Goal: Task Accomplishment & Management: Complete application form

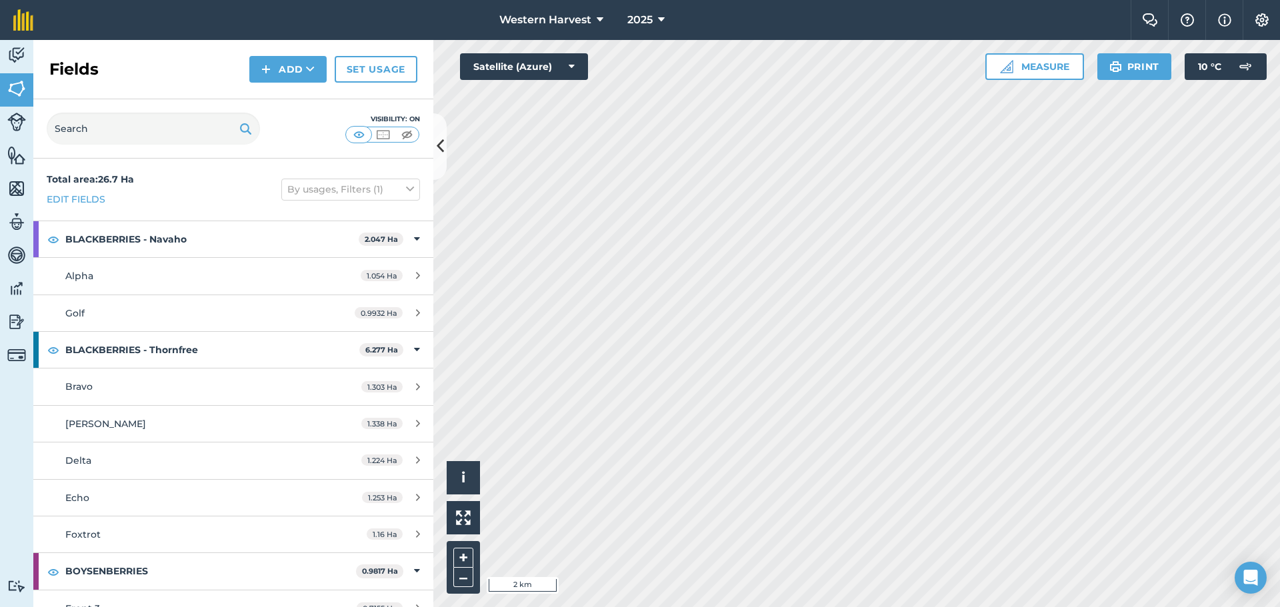
scroll to position [467, 0]
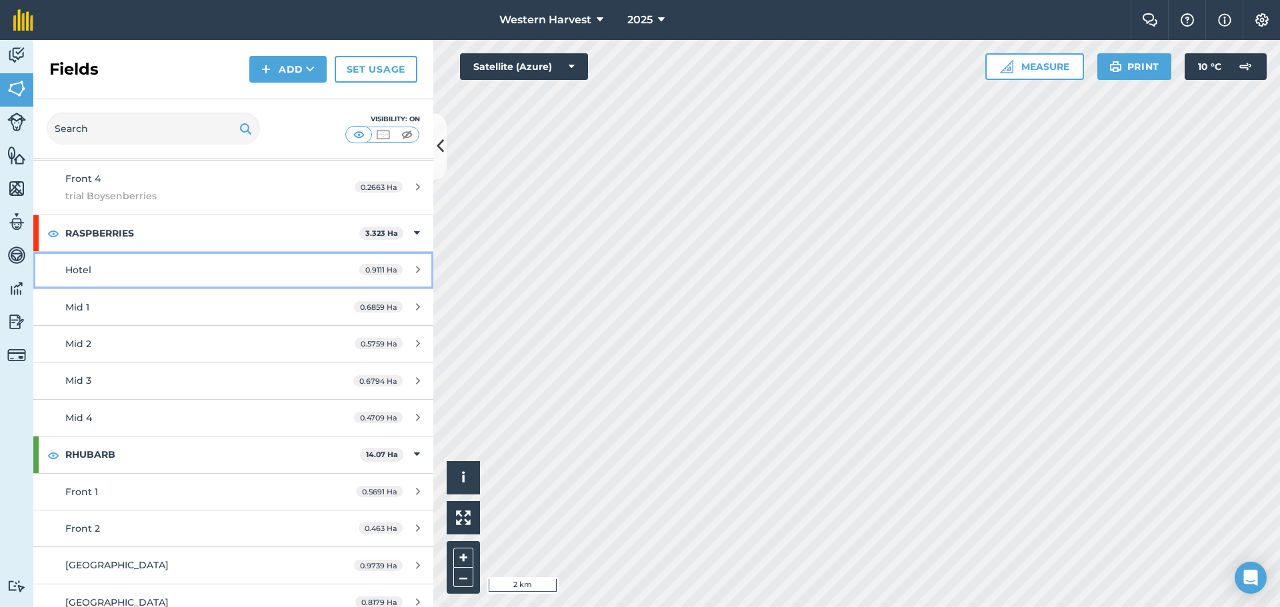
click at [89, 273] on span "Hotel" at bounding box center [78, 270] width 26 height 12
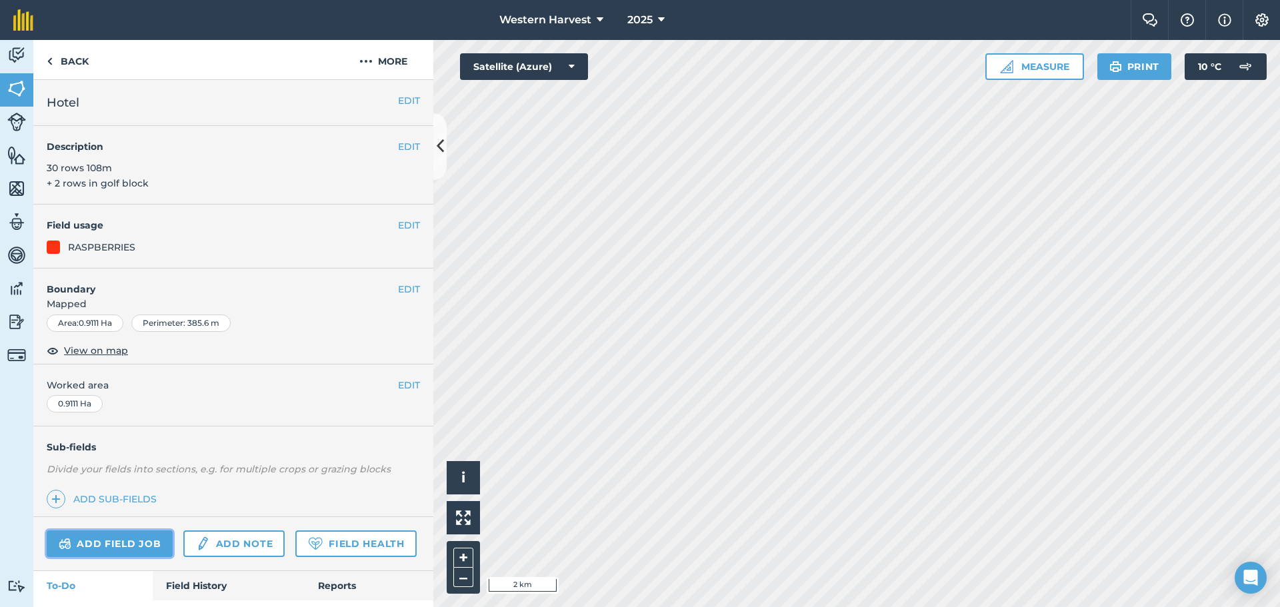
click at [119, 542] on link "Add field job" at bounding box center [110, 544] width 126 height 27
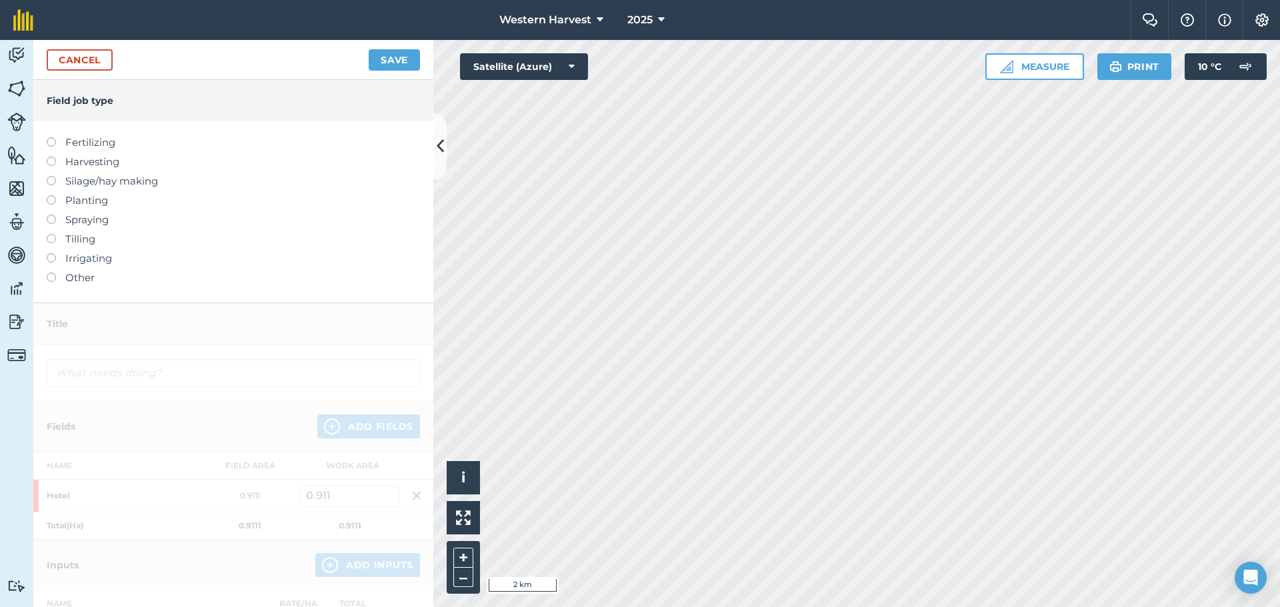
click at [51, 215] on label at bounding box center [56, 215] width 19 height 0
type input "Spraying"
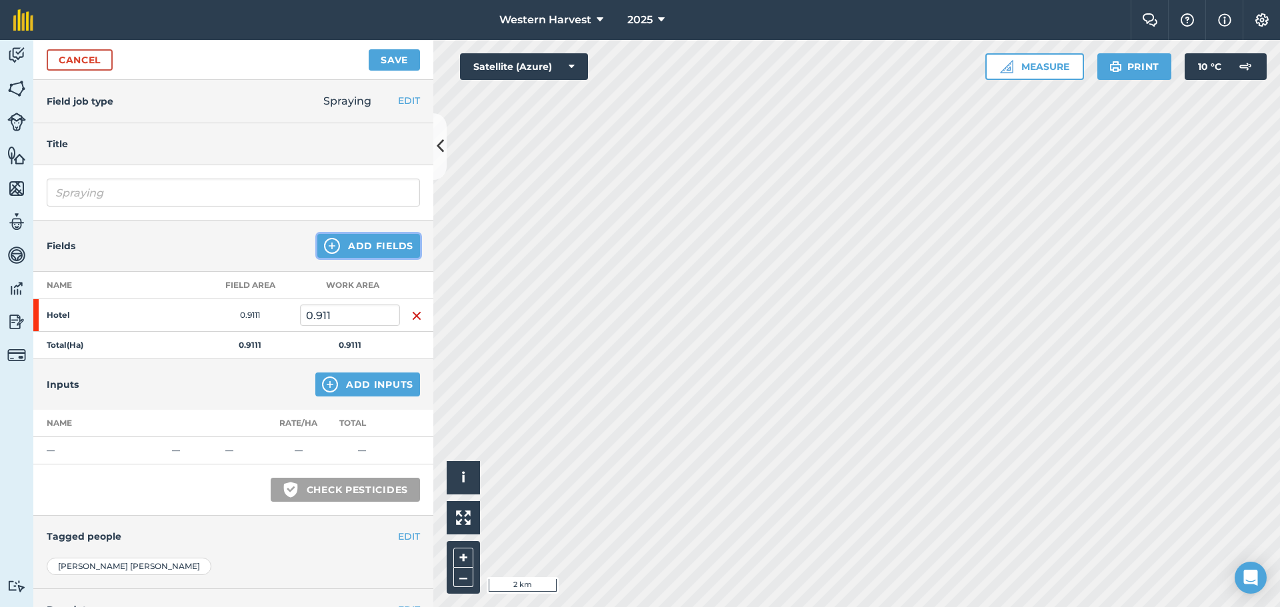
click at [364, 250] on button "Add Fields" at bounding box center [368, 246] width 103 height 24
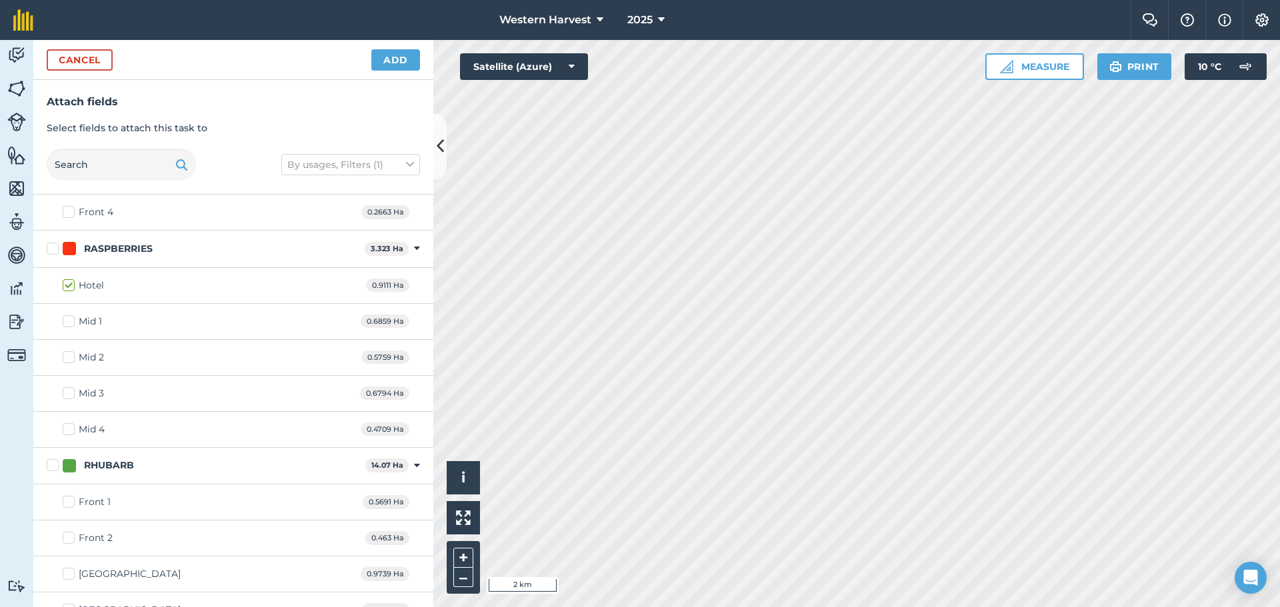
scroll to position [400, 0]
click at [71, 321] on label "Mid 1" at bounding box center [82, 320] width 39 height 14
click at [71, 321] on input "Mid 1" at bounding box center [67, 317] width 9 height 9
checkbox input "true"
click at [69, 359] on label "Mid 2" at bounding box center [83, 356] width 41 height 14
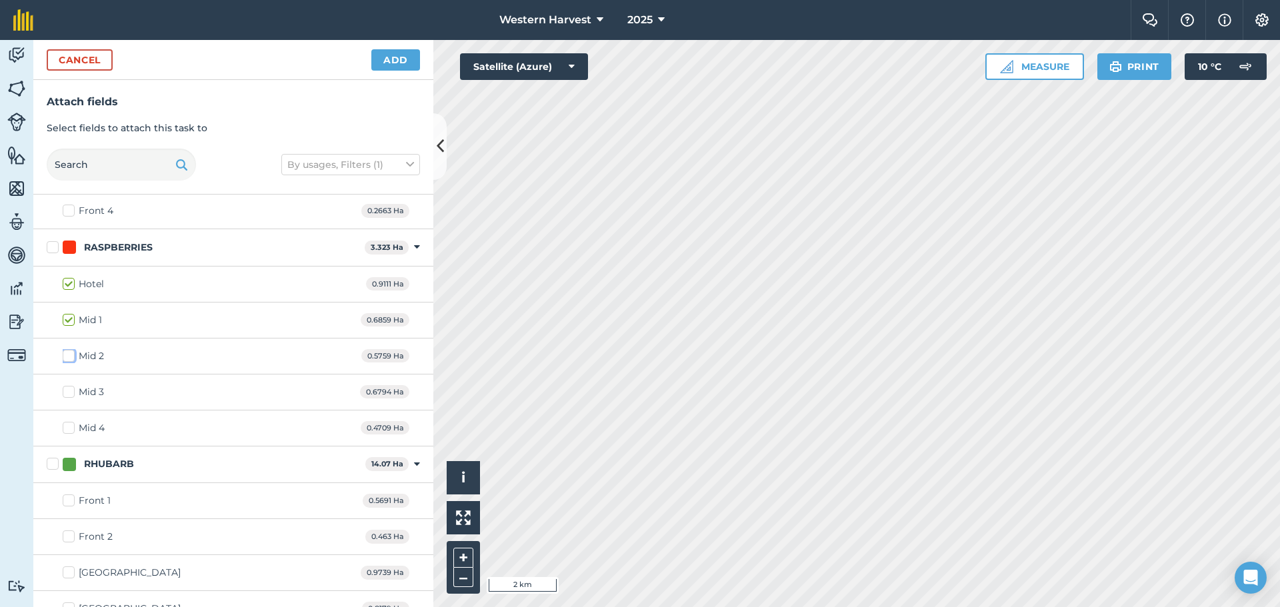
click at [69, 358] on input "Mid 2" at bounding box center [67, 353] width 9 height 9
checkbox input "true"
click at [69, 392] on label "Mid 3" at bounding box center [83, 392] width 41 height 14
click at [69, 392] on input "Mid 3" at bounding box center [67, 389] width 9 height 9
checkbox input "true"
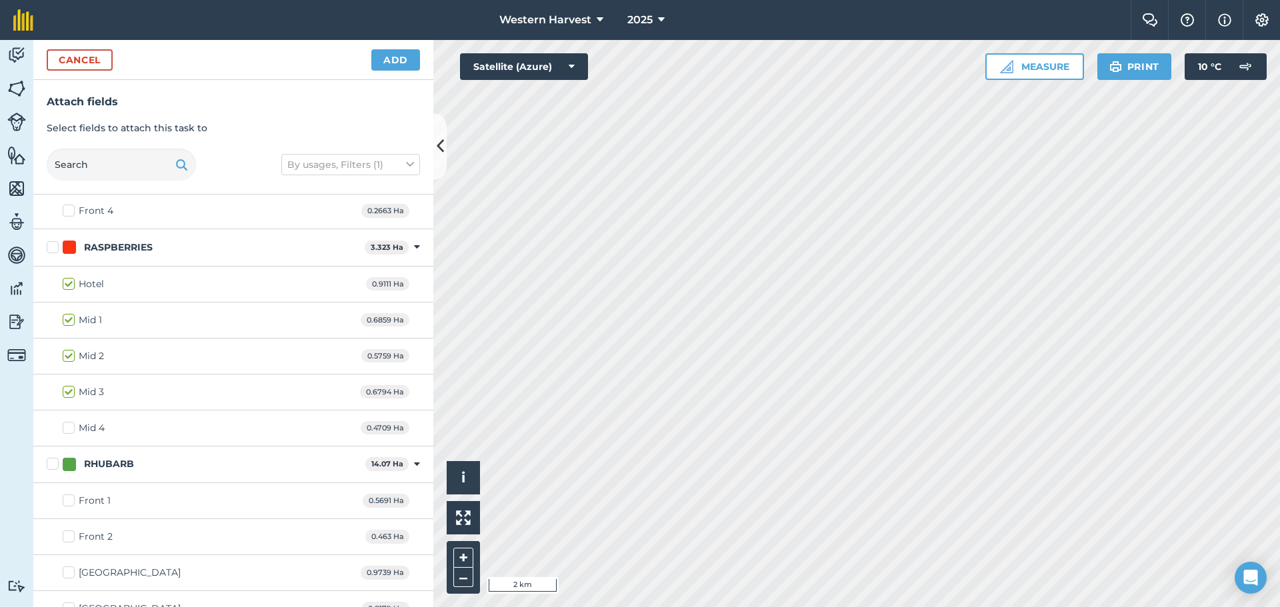
click at [69, 430] on label "Mid 4" at bounding box center [84, 428] width 42 height 14
click at [69, 430] on input "Mid 4" at bounding box center [67, 425] width 9 height 9
checkbox input "true"
click at [395, 59] on button "Add" at bounding box center [395, 59] width 49 height 21
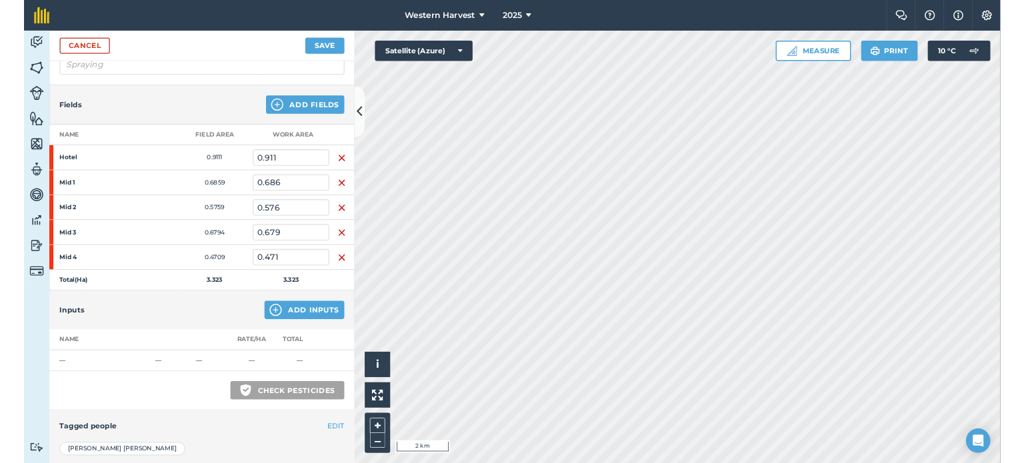
scroll to position [252, 0]
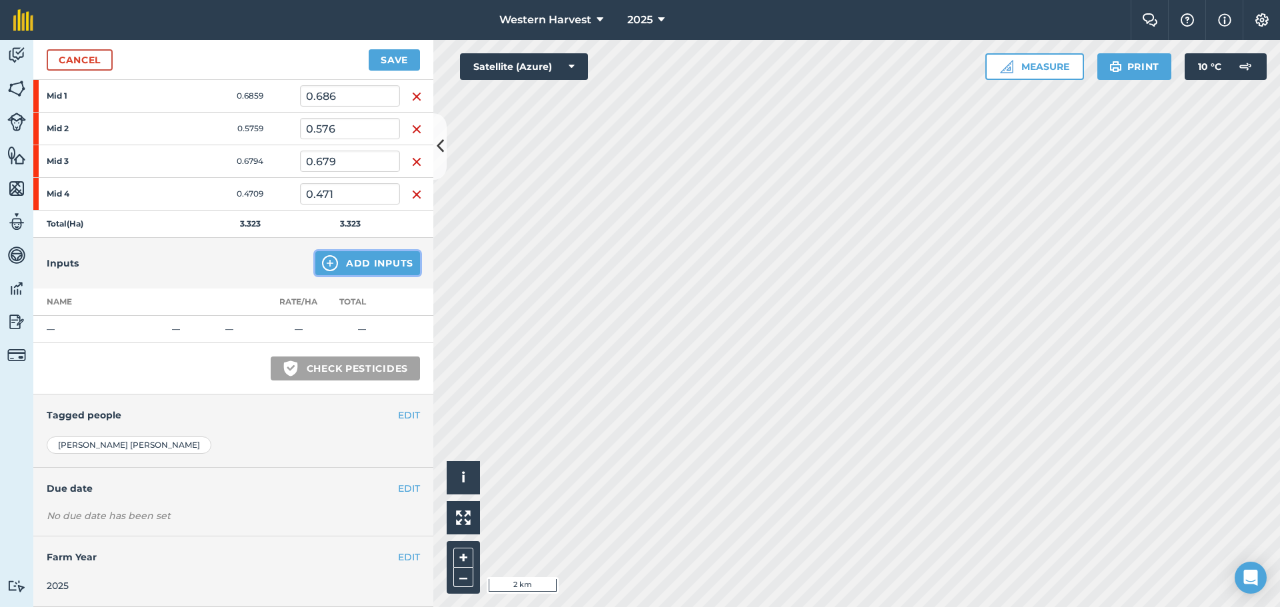
click at [363, 263] on button "Add Inputs" at bounding box center [367, 263] width 105 height 24
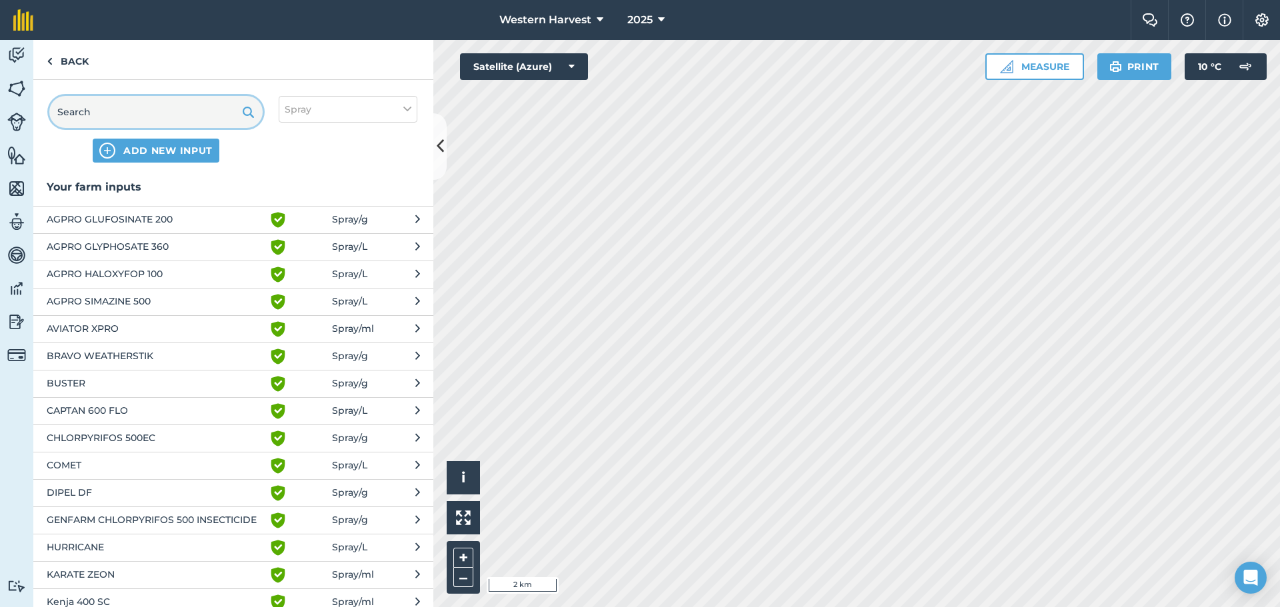
click at [113, 112] on input "text" at bounding box center [155, 112] width 213 height 32
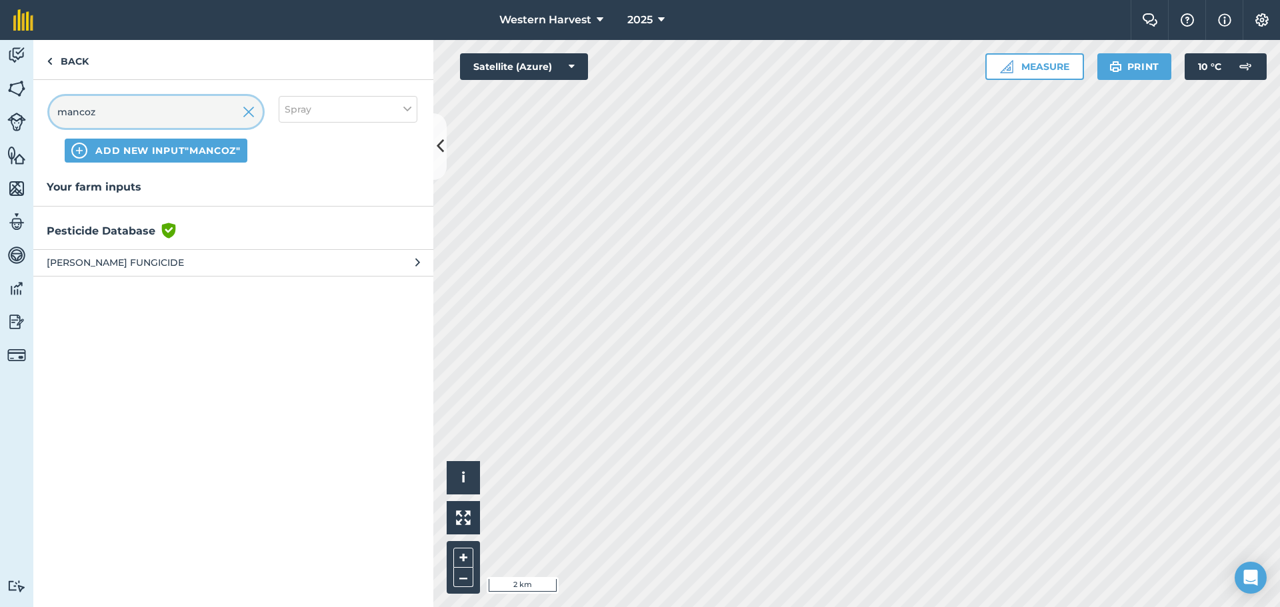
type input "mancoz"
click at [125, 263] on span "[PERSON_NAME] FUNGICIDE" at bounding box center [156, 262] width 218 height 15
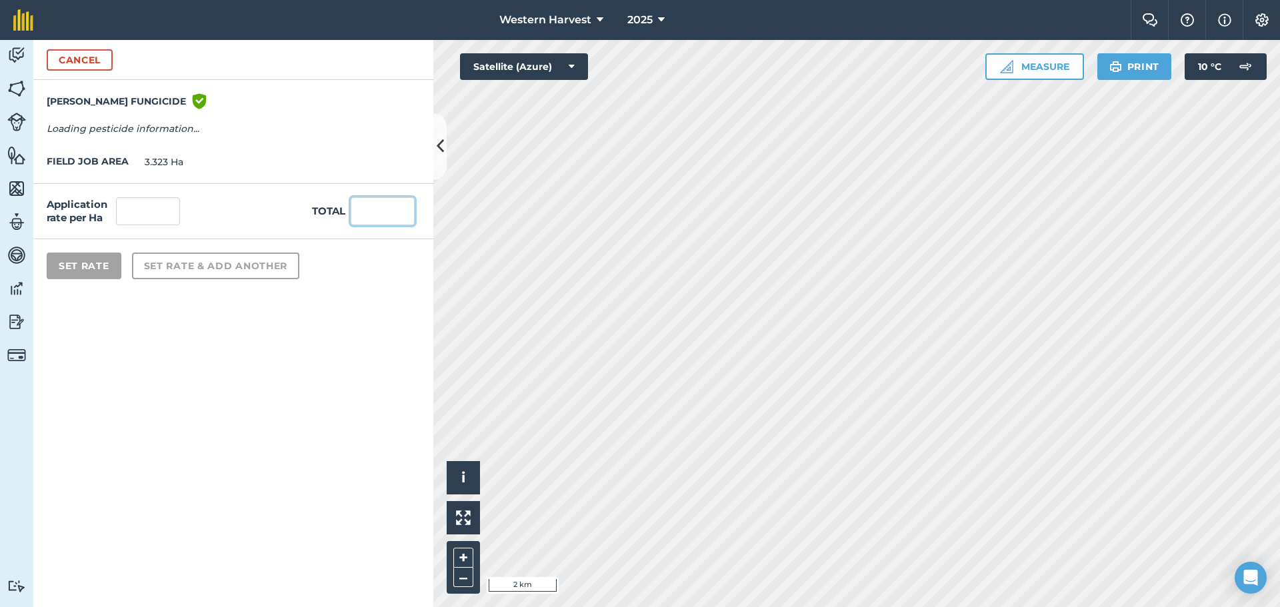
click at [373, 209] on input "text" at bounding box center [383, 211] width 64 height 28
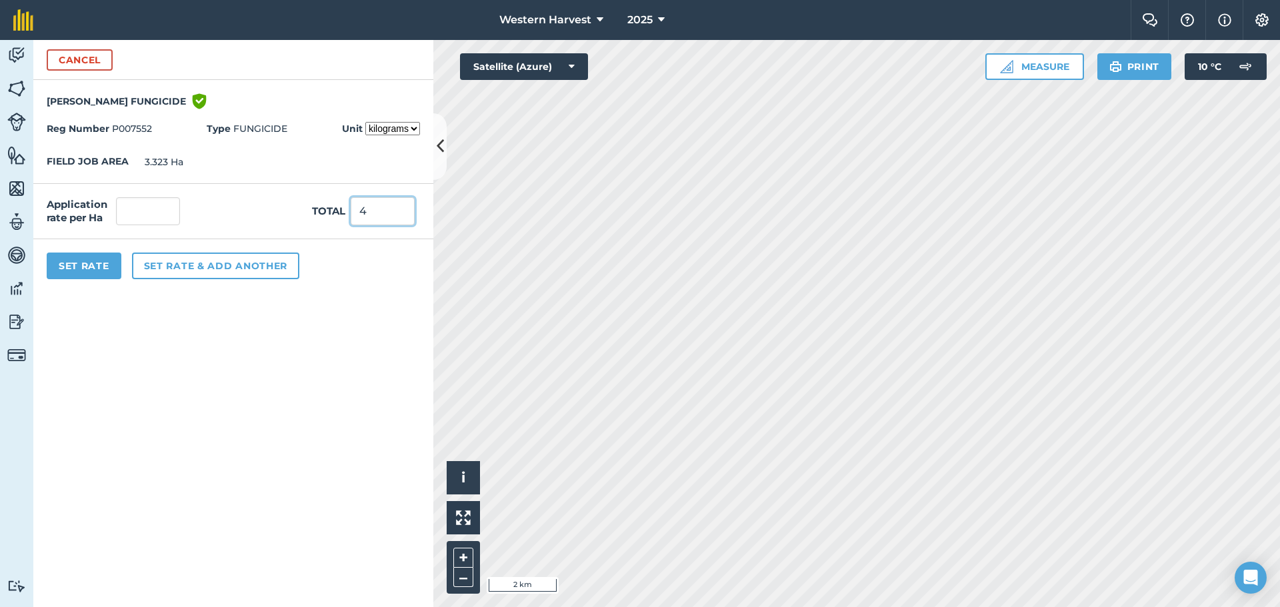
type input "4"
type input "1.204"
click at [404, 125] on select "kilograms grams" at bounding box center [392, 128] width 55 height 13
click at [362, 99] on h4 "[PERSON_NAME] FUNGICIDE Green shield with white tick" at bounding box center [233, 94] width 400 height 29
click at [212, 270] on button "Set rate & add another" at bounding box center [215, 266] width 167 height 27
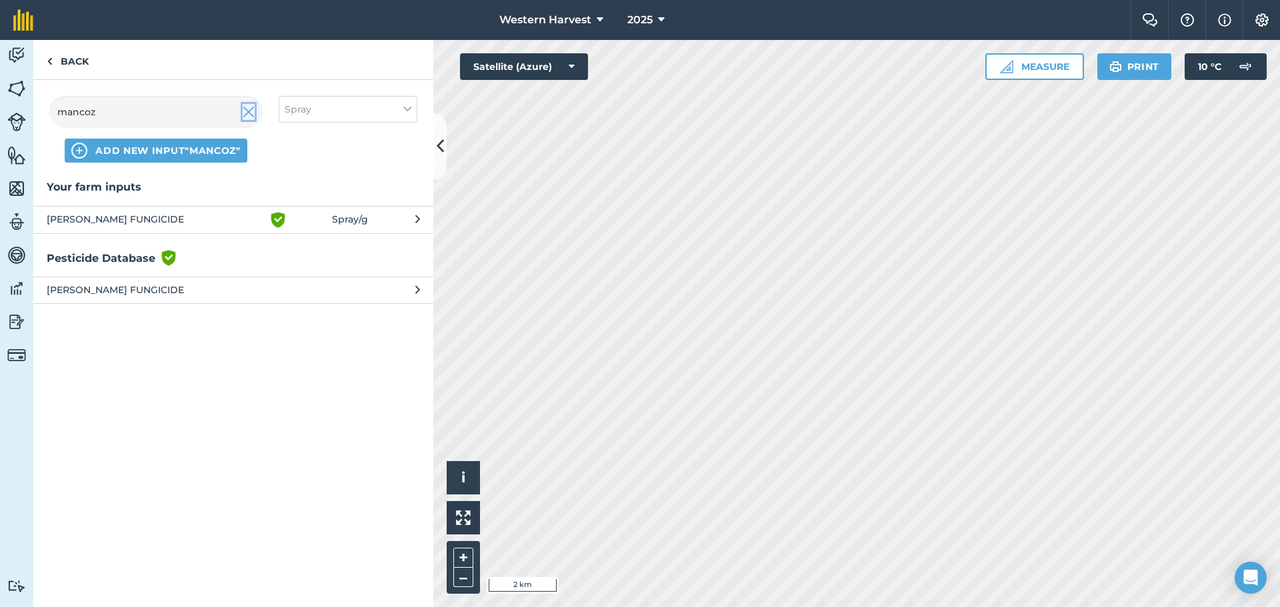
click at [244, 109] on img at bounding box center [249, 112] width 12 height 16
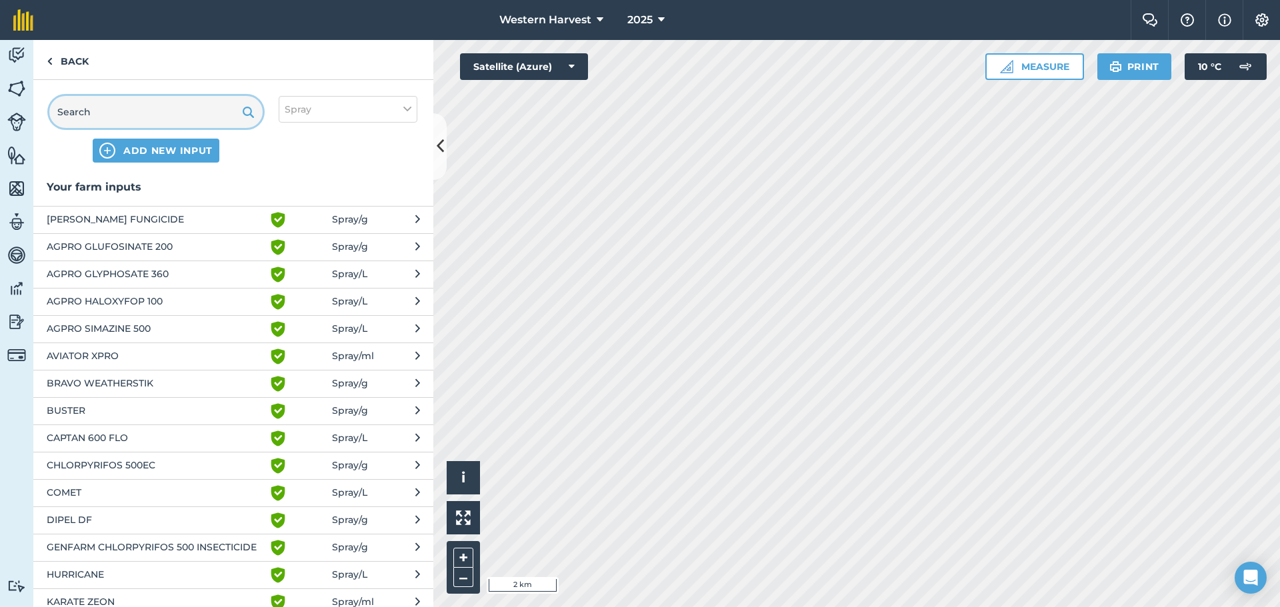
click at [138, 115] on input "text" at bounding box center [155, 112] width 213 height 32
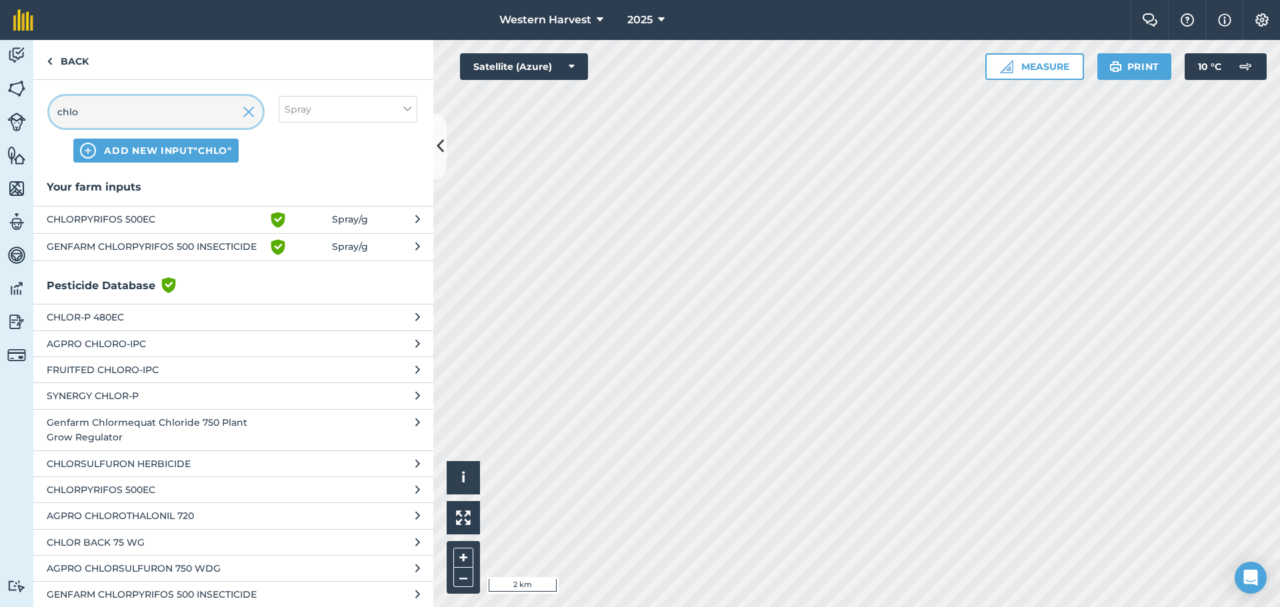
type input "chlo"
click at [107, 219] on span "CHLORPYRIFOS 500EC" at bounding box center [156, 220] width 218 height 16
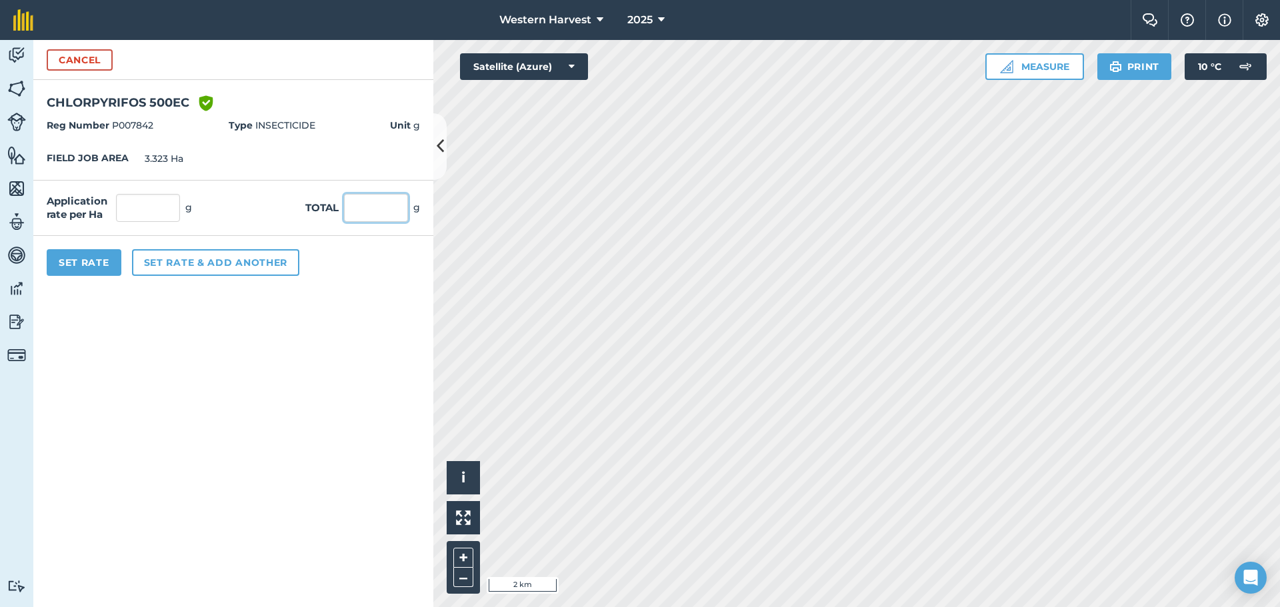
click at [374, 206] on input "text" at bounding box center [376, 208] width 64 height 28
click at [86, 58] on button "Cancel" at bounding box center [80, 59] width 66 height 21
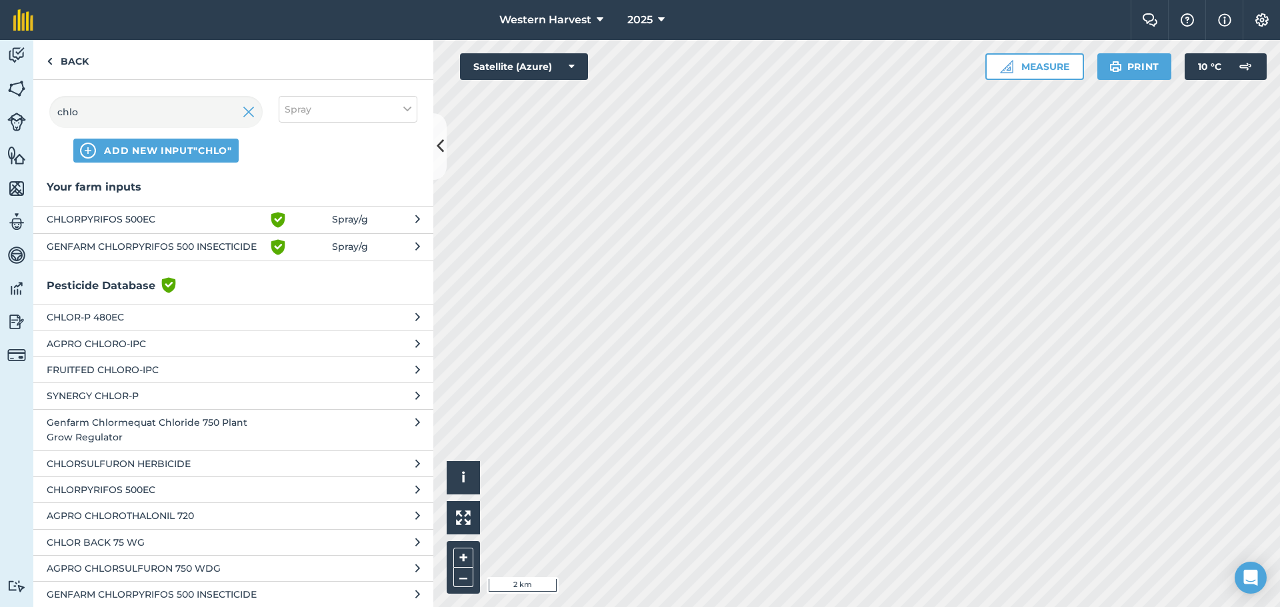
click at [161, 596] on span "GENFARM CHLORPYRIFOS 500 INSECTICIDE" at bounding box center [156, 594] width 218 height 15
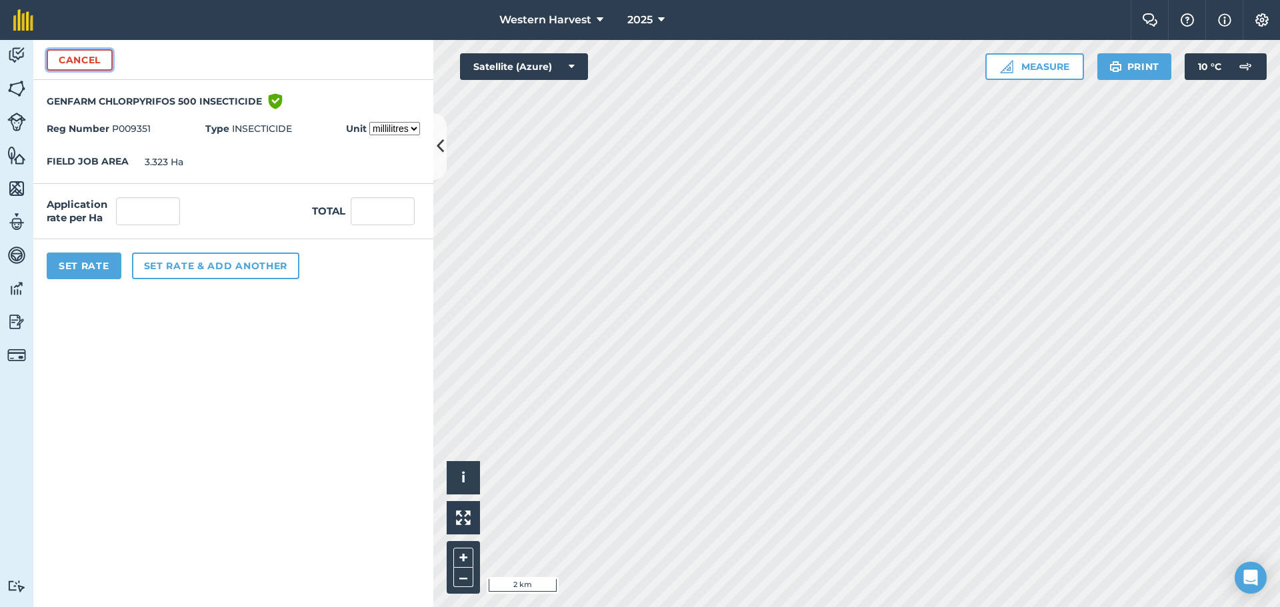
click at [93, 59] on button "Cancel" at bounding box center [80, 59] width 66 height 21
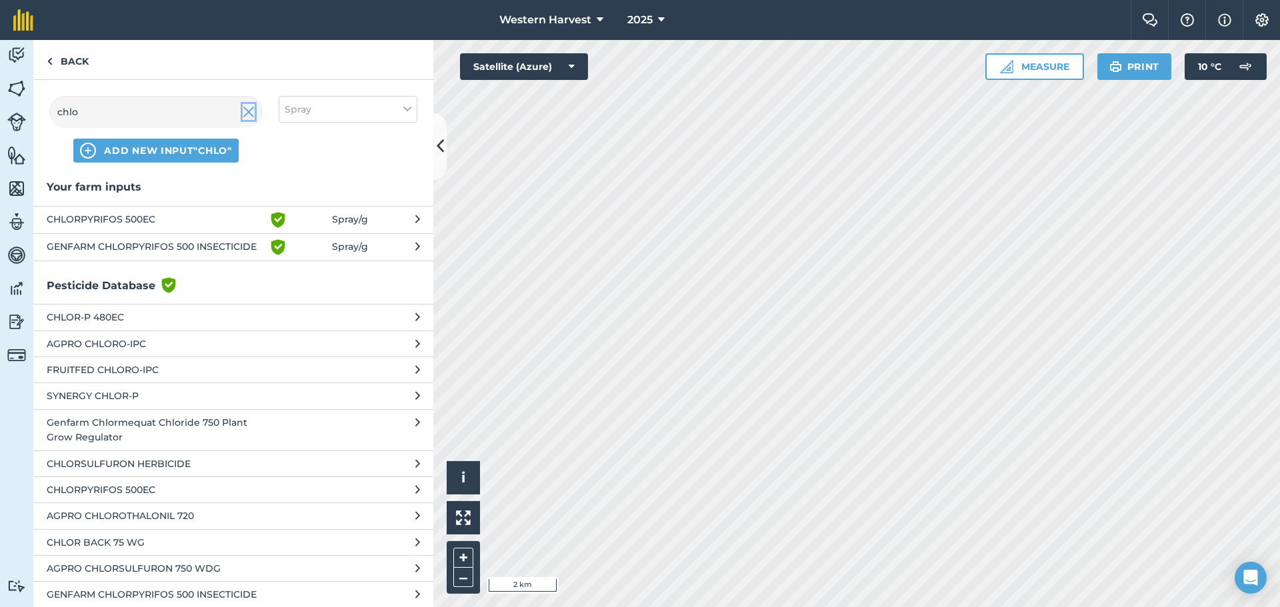
click at [247, 115] on img at bounding box center [249, 112] width 12 height 16
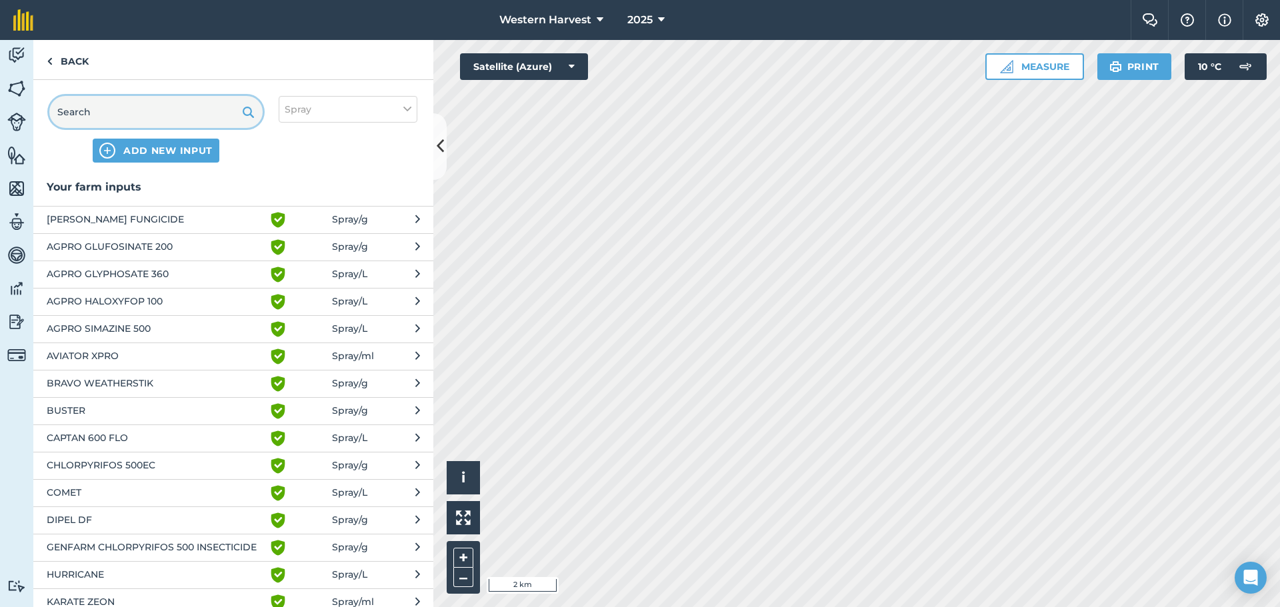
click at [92, 113] on input "text" at bounding box center [155, 112] width 213 height 32
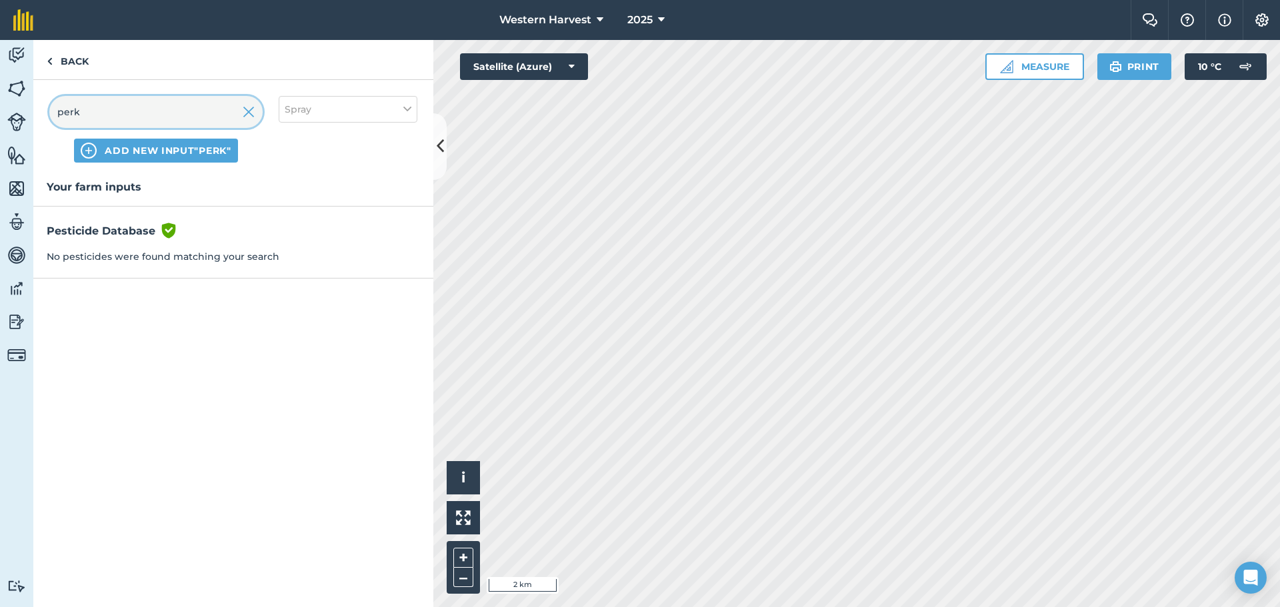
type input "perk"
click at [100, 114] on input "perk" at bounding box center [155, 112] width 213 height 32
